Goal: Transaction & Acquisition: Download file/media

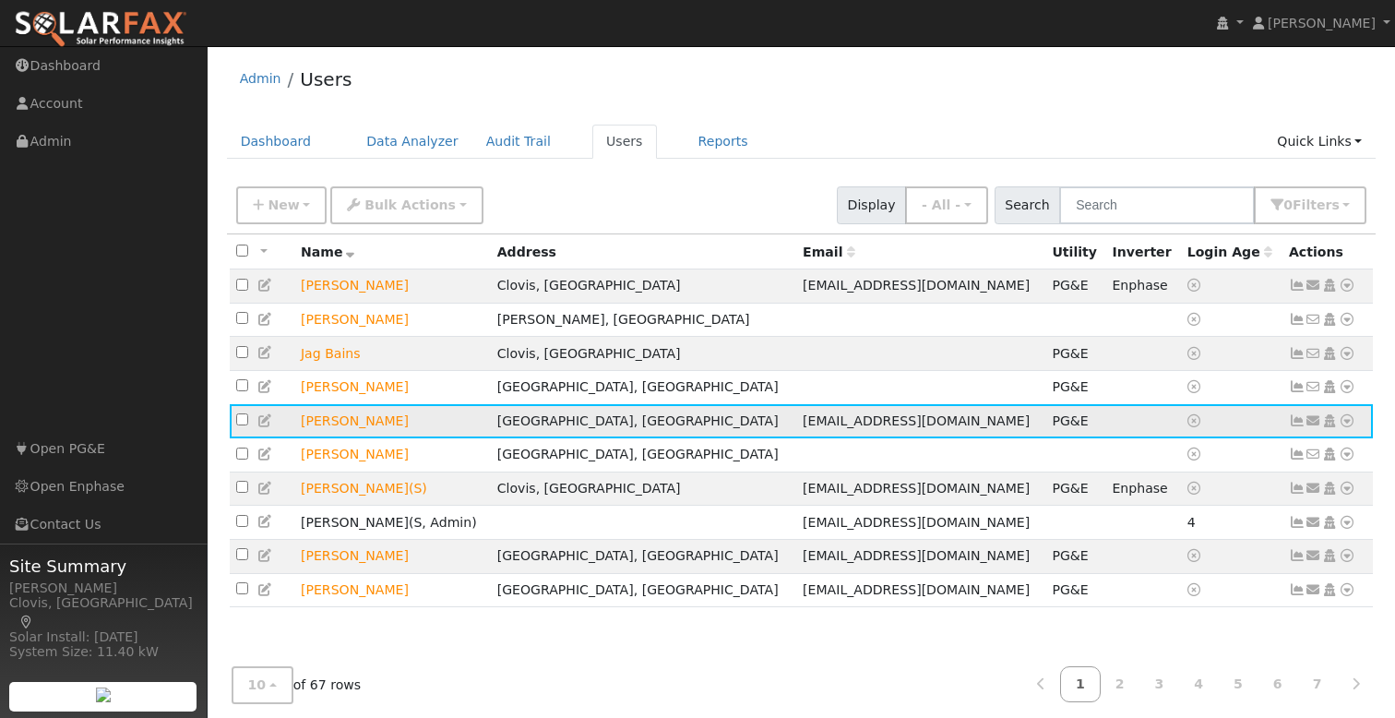
click at [1350, 424] on icon at bounding box center [1346, 420] width 17 height 13
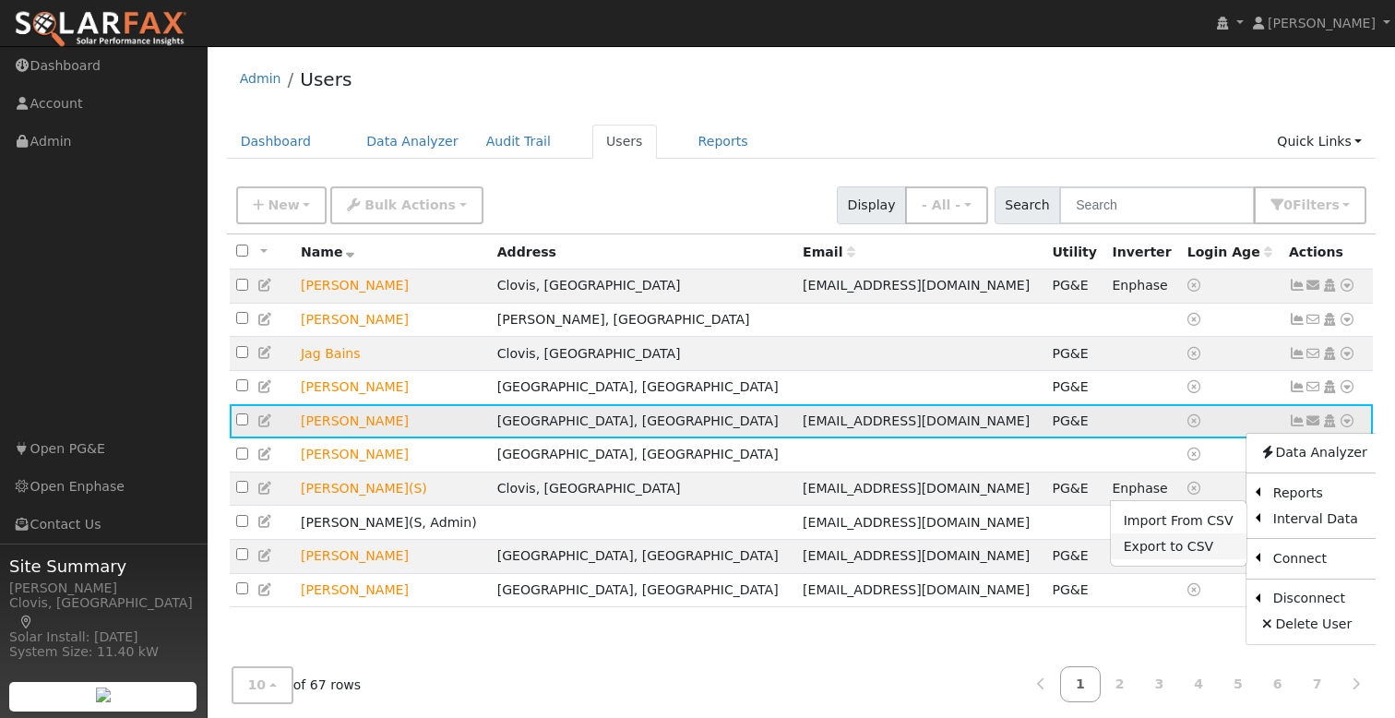
click at [1185, 556] on link "Export to CSV" at bounding box center [1179, 546] width 136 height 26
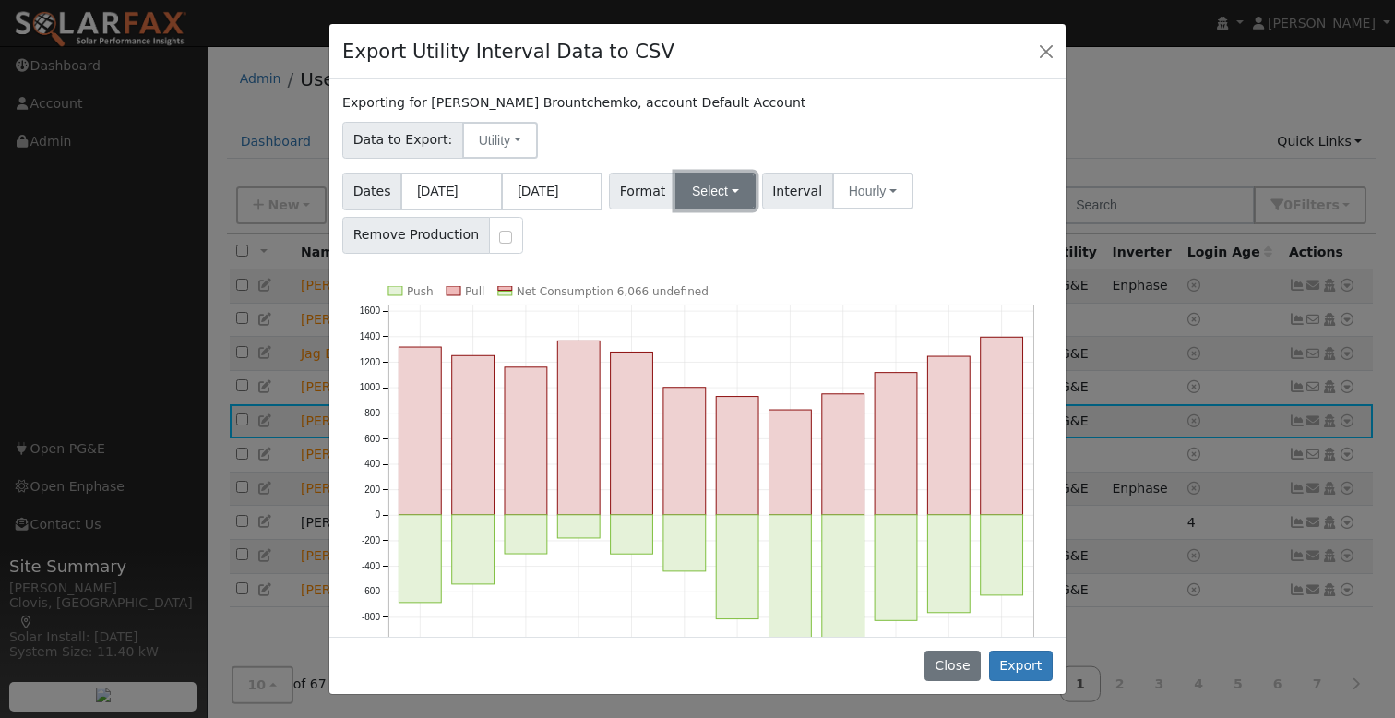
click at [714, 196] on button "Select" at bounding box center [715, 190] width 80 height 37
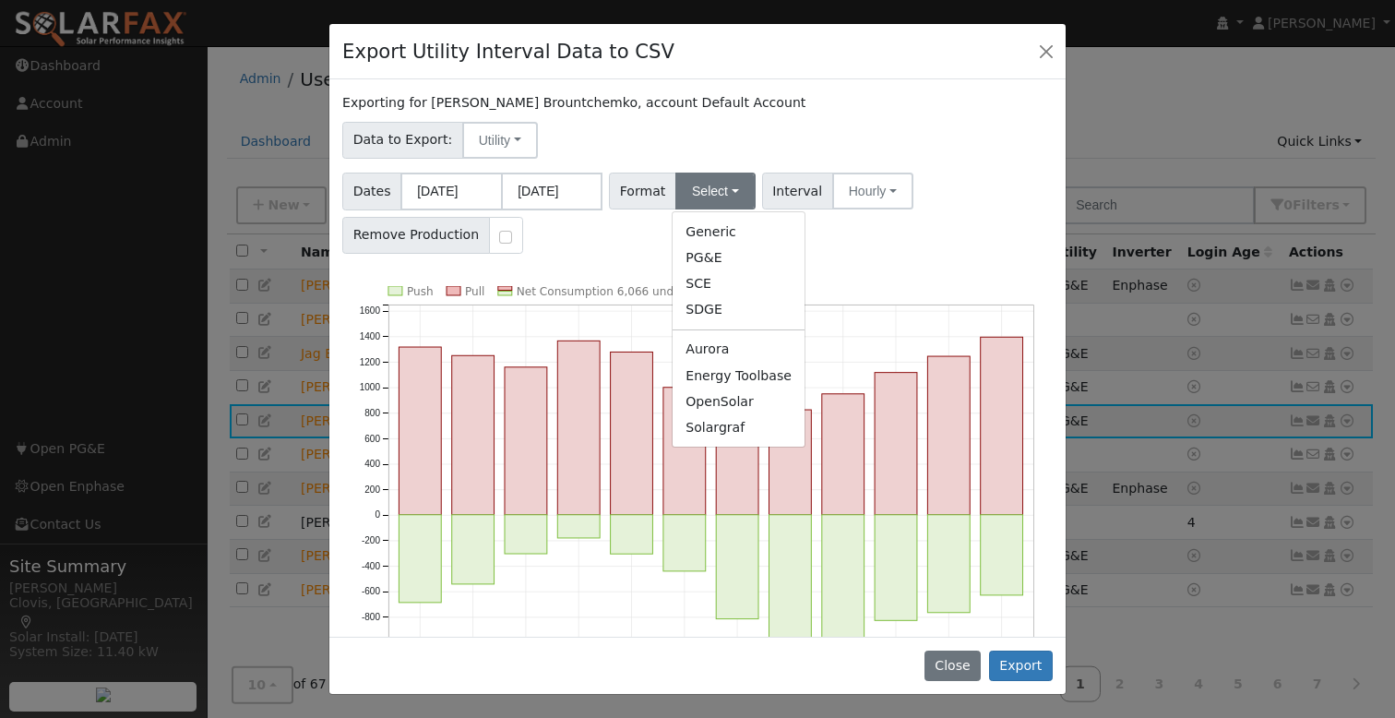
drag, startPoint x: 716, startPoint y: 423, endPoint x: 731, endPoint y: 427, distance: 15.2
click at [716, 423] on link "Solargraf" at bounding box center [738, 427] width 132 height 26
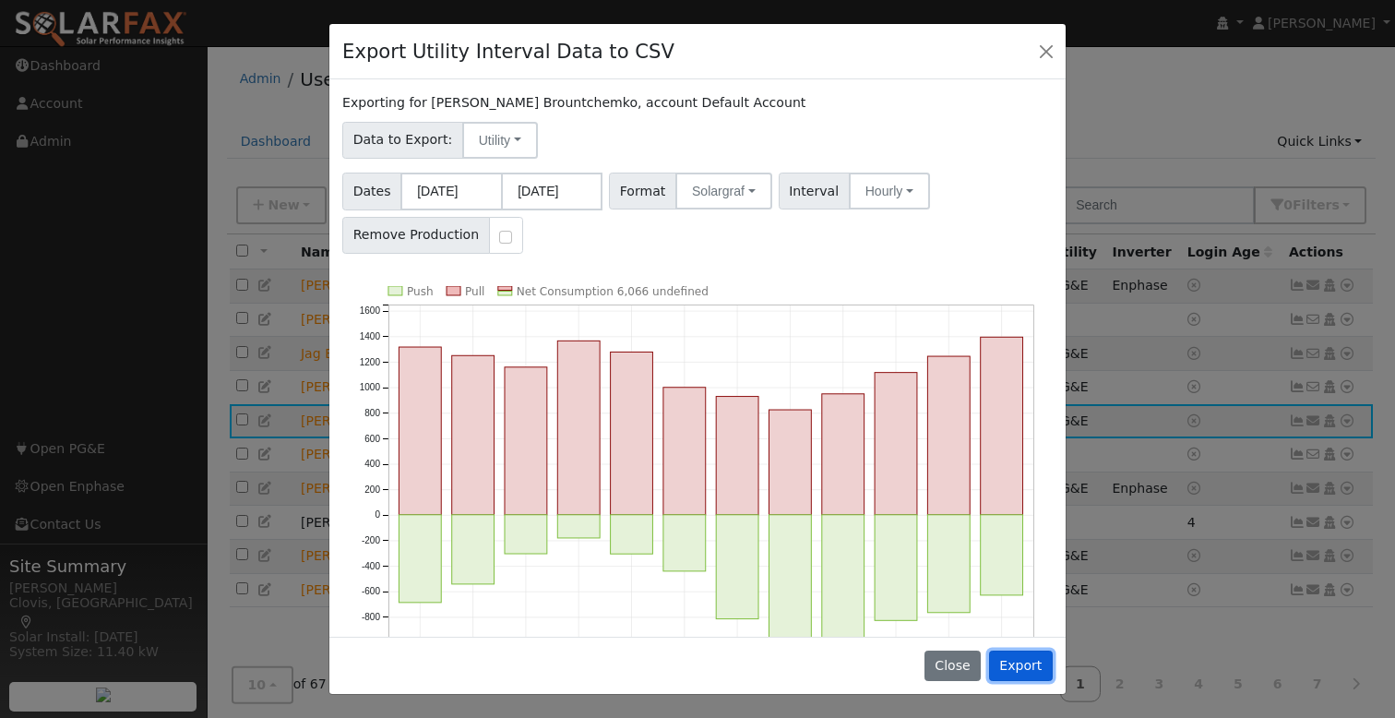
click at [1022, 663] on button "Export" at bounding box center [1021, 665] width 64 height 31
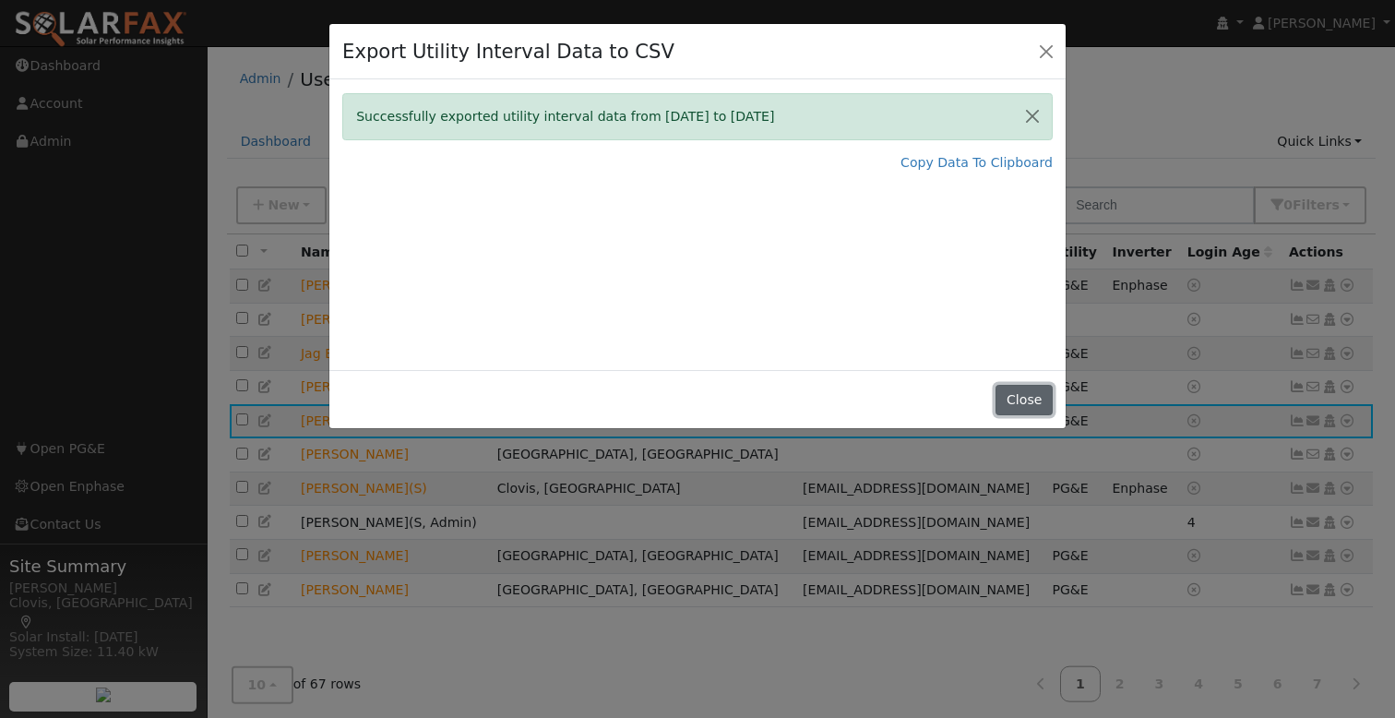
click at [1014, 394] on button "Close" at bounding box center [1023, 400] width 56 height 31
